Goal: Task Accomplishment & Management: Manage account settings

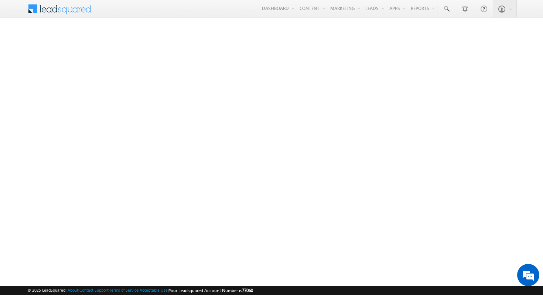
click at [72, 16] on span at bounding box center [61, 9] width 68 height 18
click at [0, 0] on link "Manage Leads" at bounding box center [0, 0] width 0 height 0
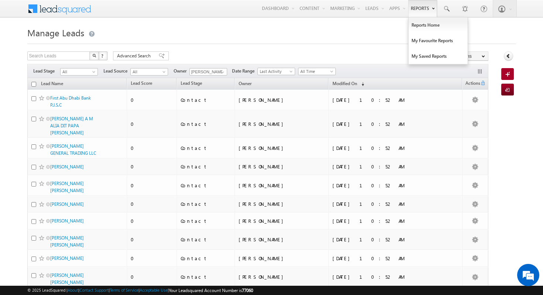
click at [414, 8] on link "Reports" at bounding box center [422, 8] width 29 height 17
click at [425, 30] on link "Reports Home" at bounding box center [438, 25] width 59 height 16
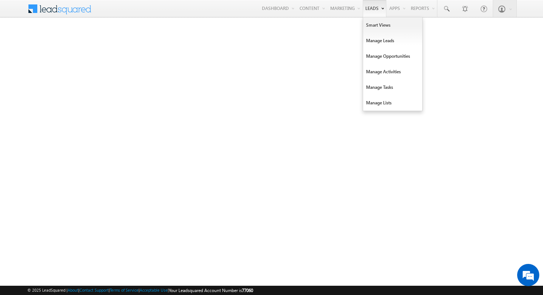
click at [372, 11] on link "Leads" at bounding box center [375, 8] width 24 height 17
click at [387, 42] on link "Manage Leads" at bounding box center [392, 41] width 59 height 16
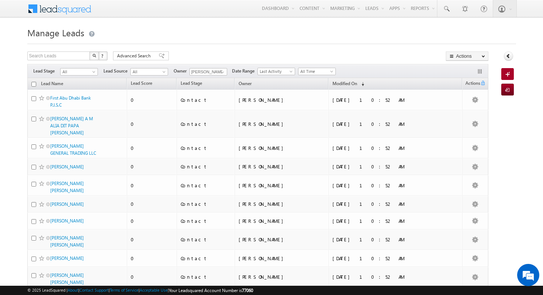
click at [35, 83] on input "checkbox" at bounding box center [33, 84] width 5 height 5
checkbox input "true"
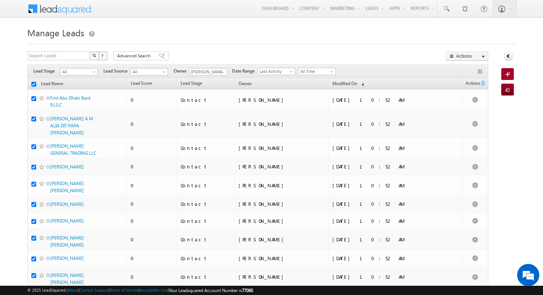
checkbox input "true"
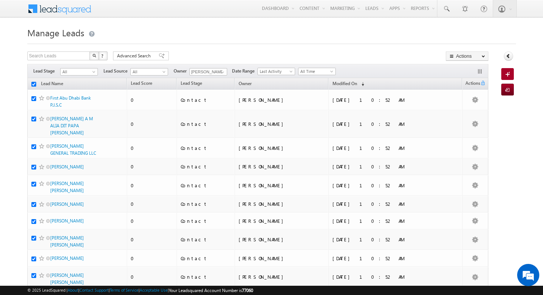
checkbox input "true"
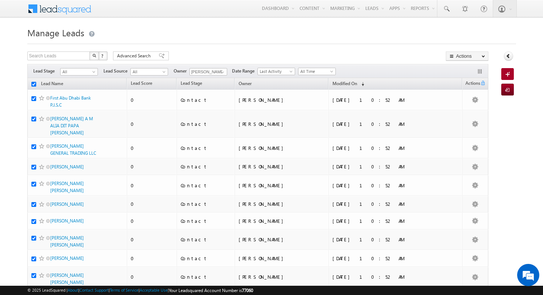
checkbox input "true"
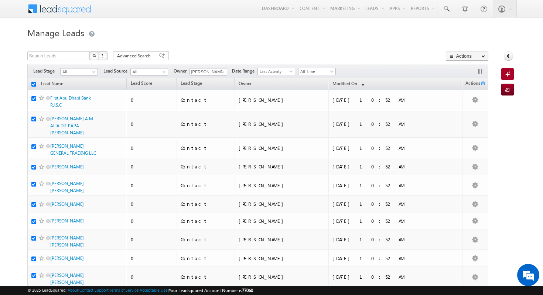
checkbox input "true"
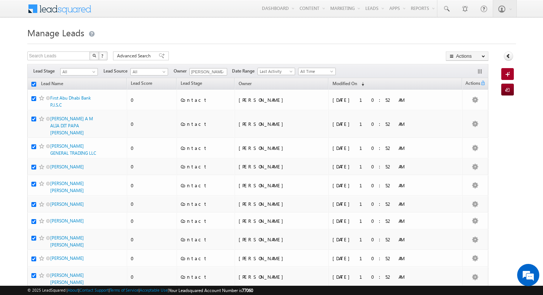
checkbox input "true"
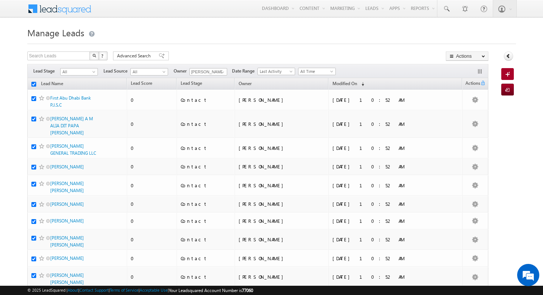
checkbox input "true"
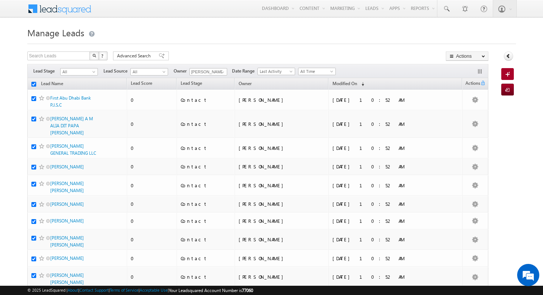
checkbox input "true"
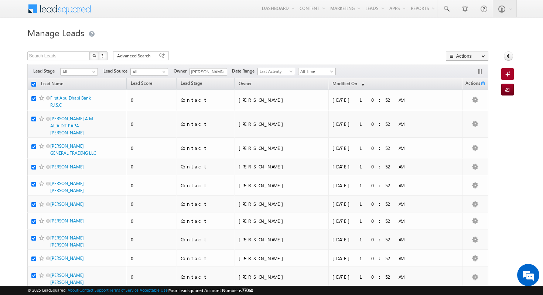
checkbox input "true"
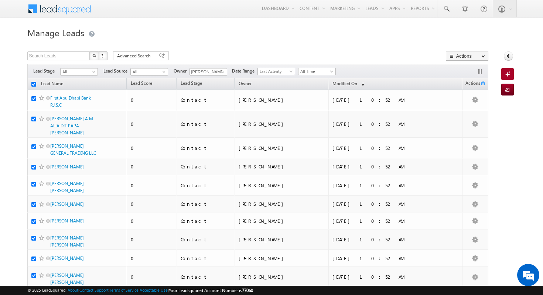
checkbox input "true"
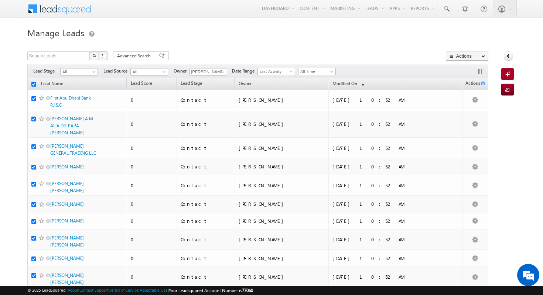
checkbox input "true"
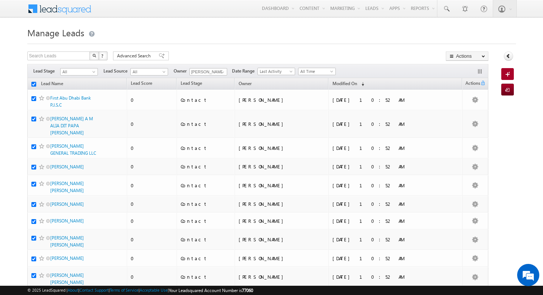
checkbox input "true"
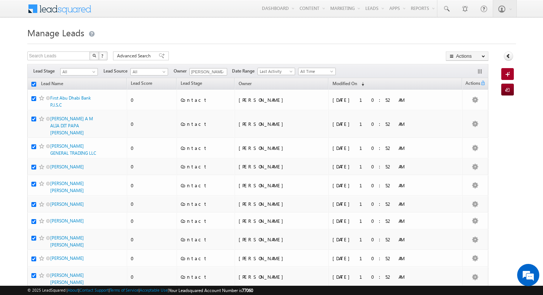
checkbox input "true"
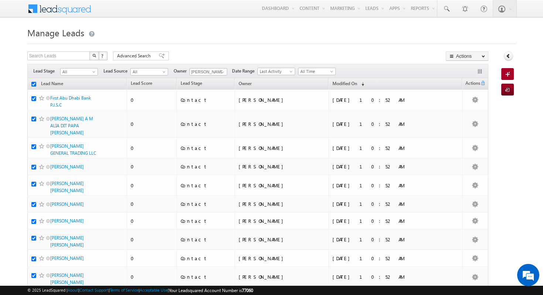
checkbox input "true"
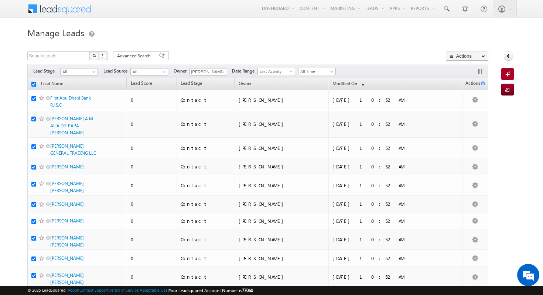
checkbox input "true"
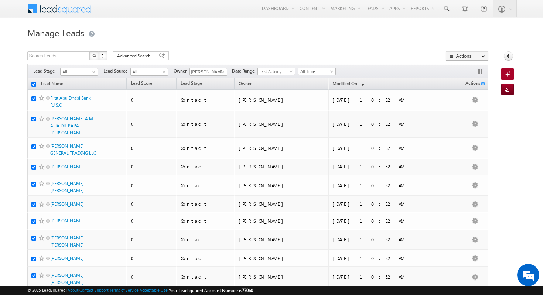
checkbox input "true"
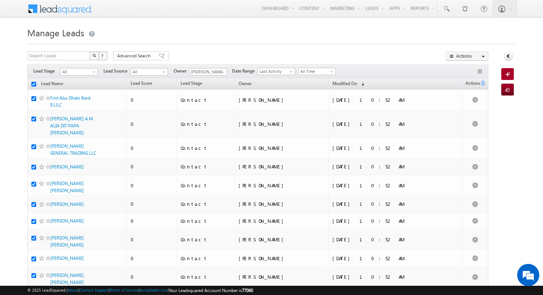
checkbox input "true"
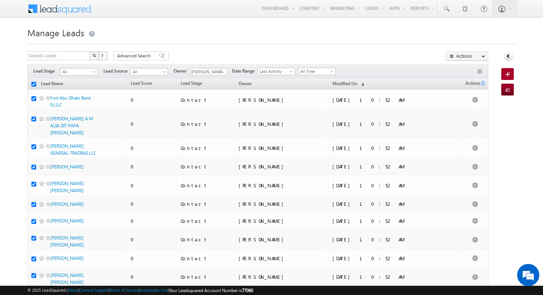
checkbox input "true"
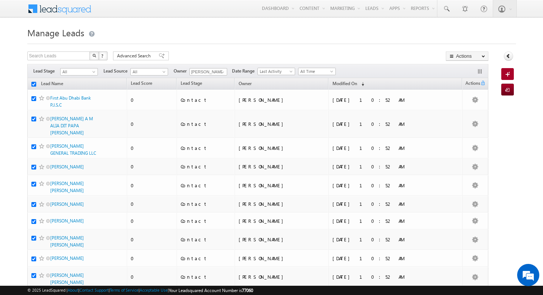
checkbox input "true"
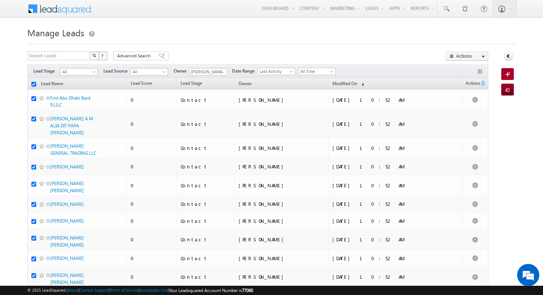
checkbox input "true"
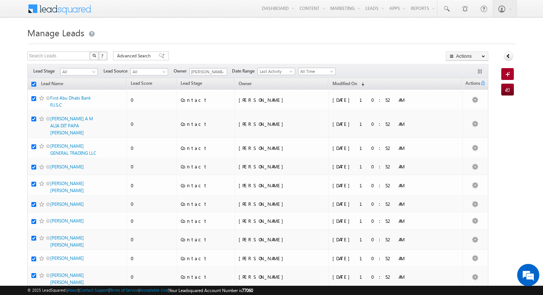
checkbox input "true"
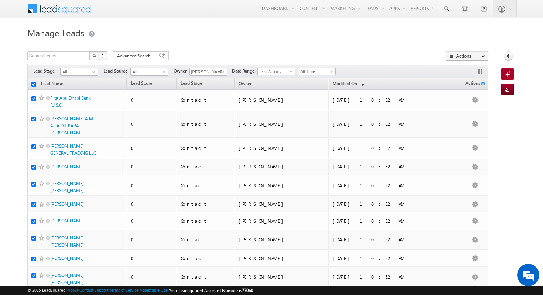
checkbox input "true"
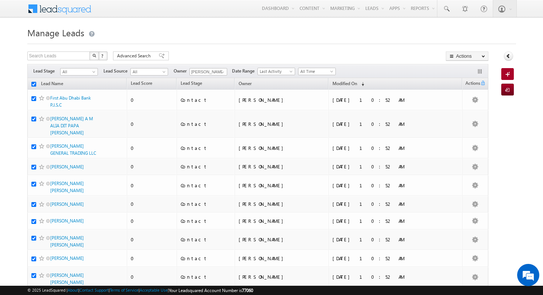
checkbox input "true"
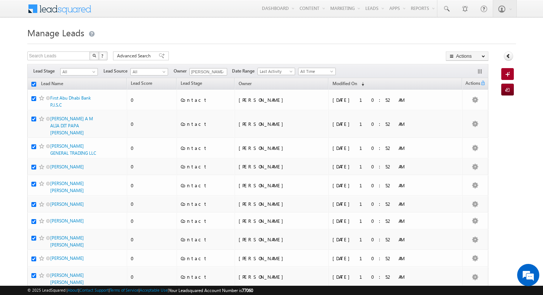
checkbox input "true"
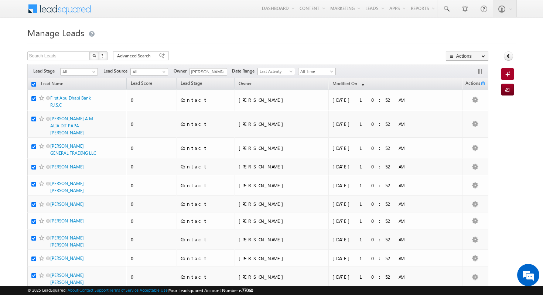
checkbox input "true"
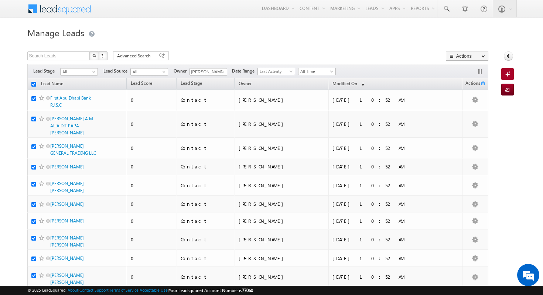
checkbox input "true"
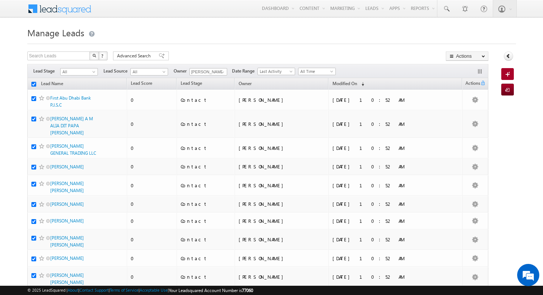
checkbox input "true"
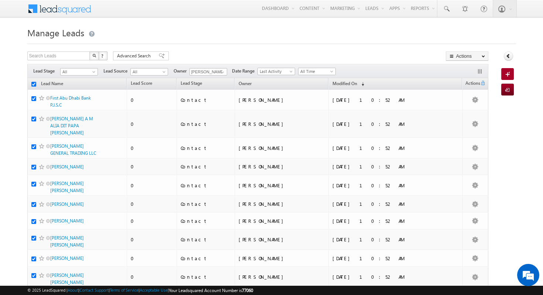
checkbox input "true"
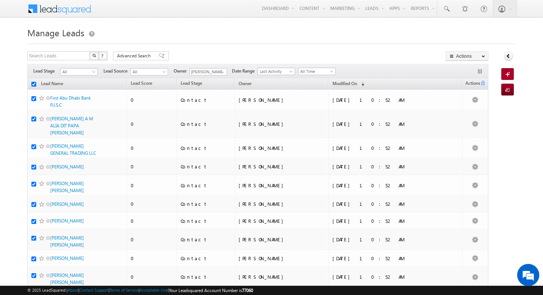
checkbox input "true"
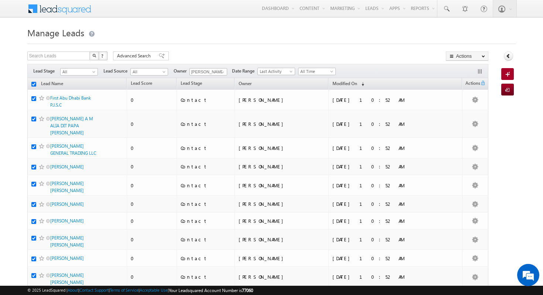
checkbox input "true"
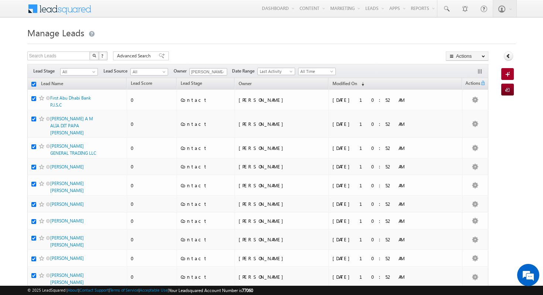
checkbox input "true"
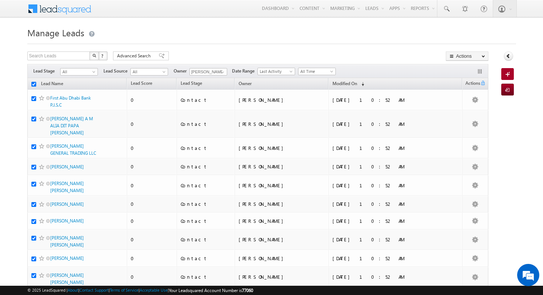
checkbox input "true"
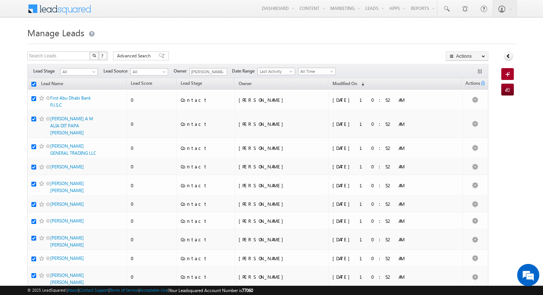
checkbox input "true"
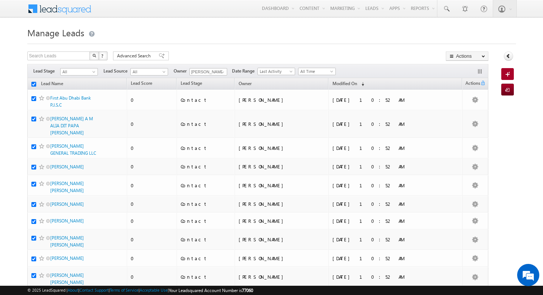
checkbox input "true"
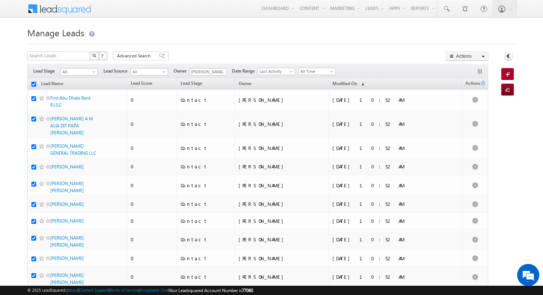
checkbox input "true"
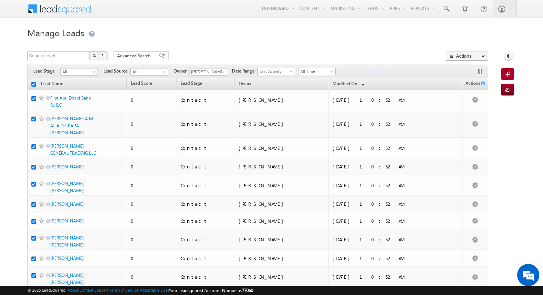
checkbox input "true"
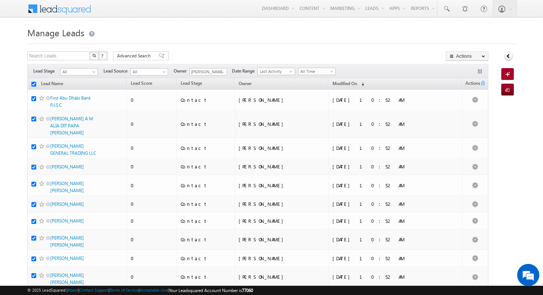
checkbox input "true"
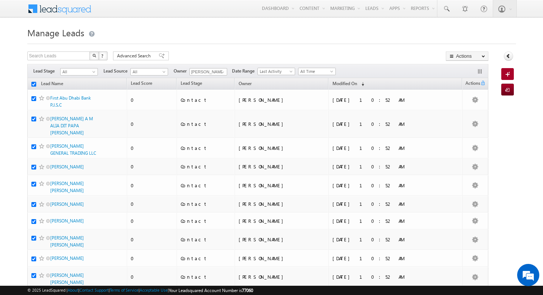
checkbox input "true"
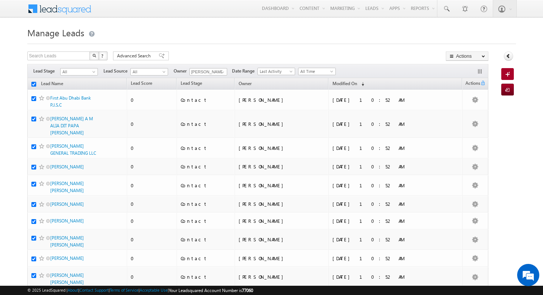
checkbox input "true"
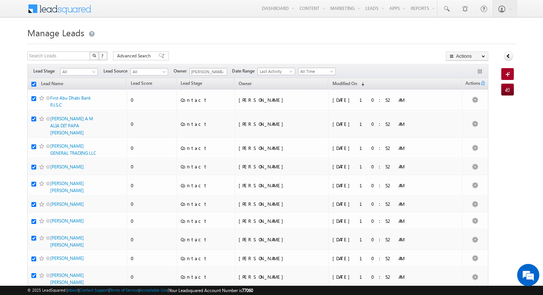
checkbox input "true"
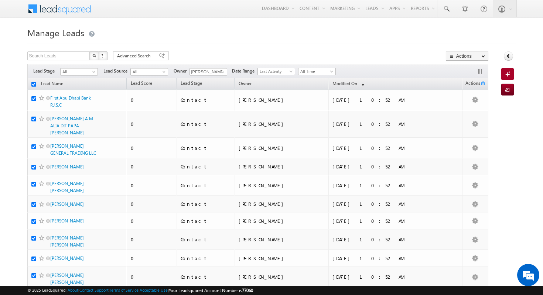
checkbox input "true"
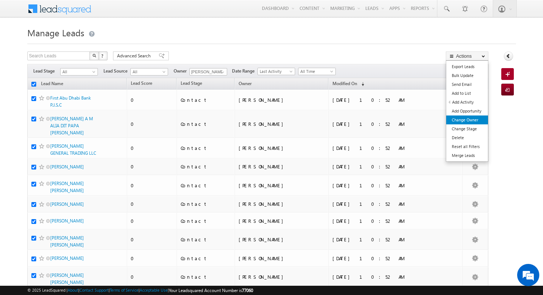
click at [477, 123] on link "Change Owner" at bounding box center [467, 119] width 42 height 9
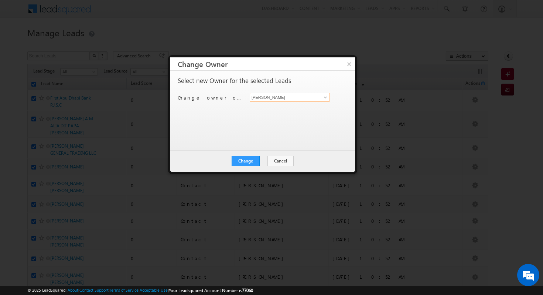
click at [316, 98] on input "[PERSON_NAME]" at bounding box center [290, 97] width 80 height 9
click at [327, 96] on span at bounding box center [326, 97] width 6 height 6
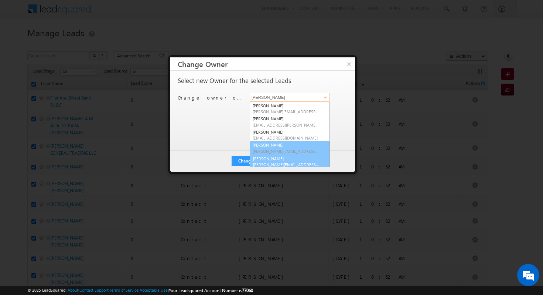
scroll to position [2, 0]
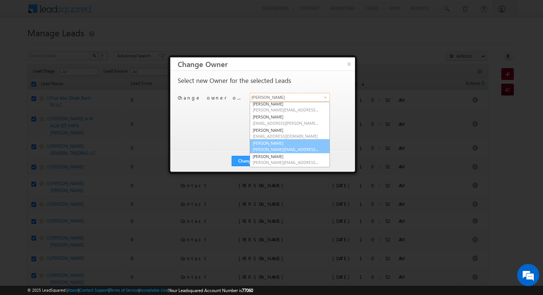
click at [296, 143] on link "Mohammad Fazalalam mohammad.fazalalam@indglobal.ae" at bounding box center [290, 146] width 80 height 14
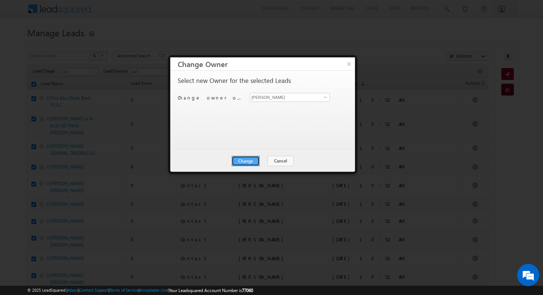
click at [248, 162] on button "Change" at bounding box center [246, 161] width 28 height 10
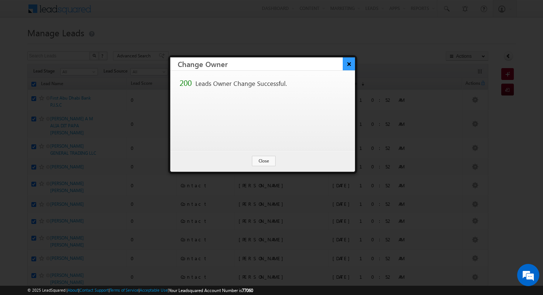
click at [345, 69] on button "×" at bounding box center [349, 63] width 12 height 13
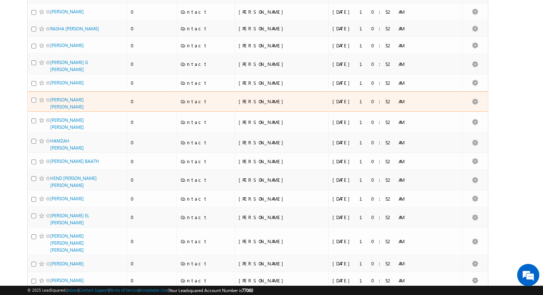
scroll to position [0, 0]
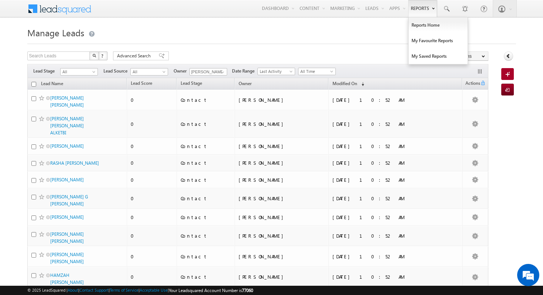
click at [421, 7] on link "Reports" at bounding box center [422, 8] width 29 height 17
click at [424, 28] on link "Reports Home" at bounding box center [438, 25] width 59 height 16
